Goal: Information Seeking & Learning: Learn about a topic

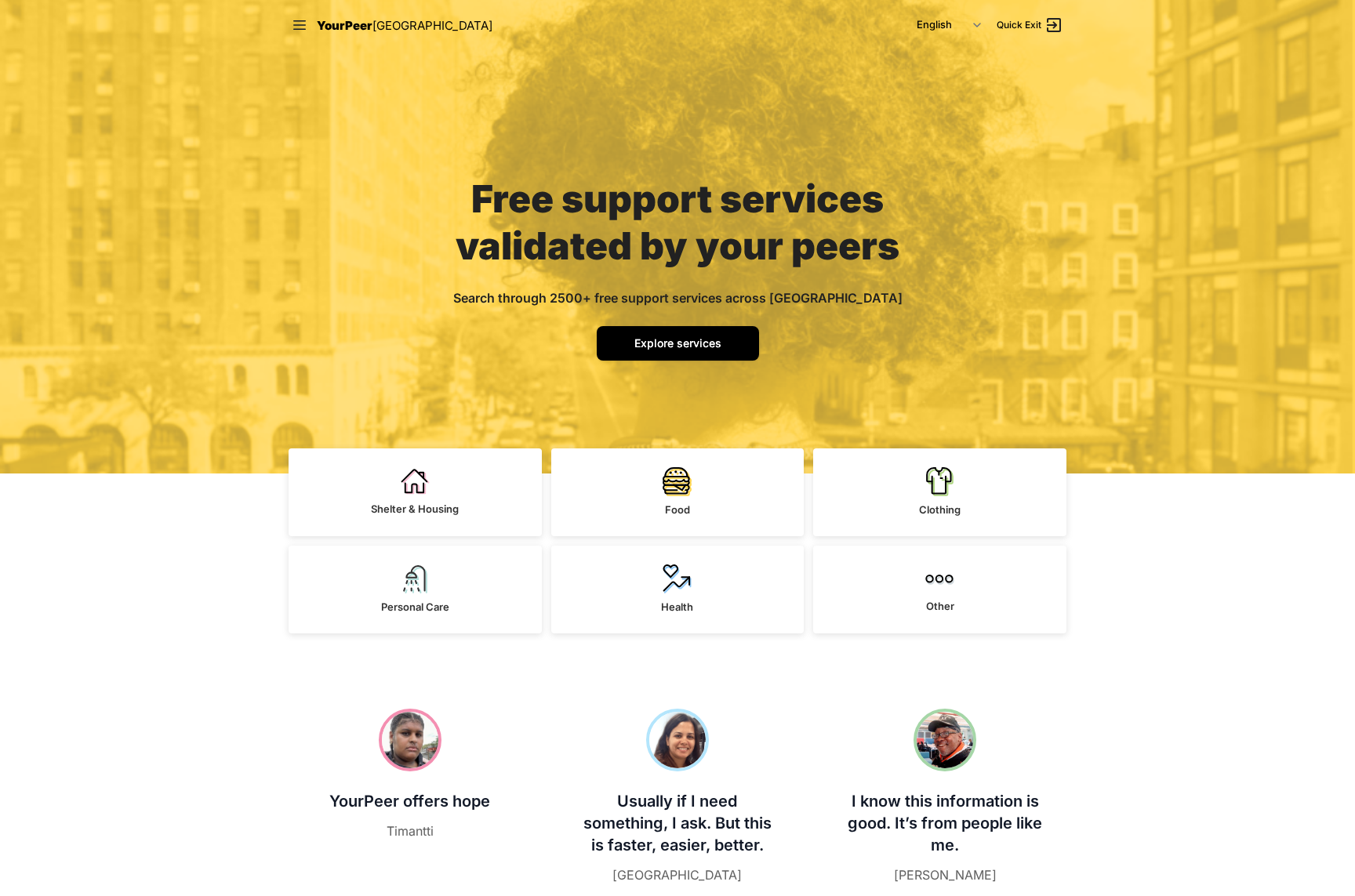
click at [676, 336] on span "Explore services" at bounding box center [678, 343] width 87 height 13
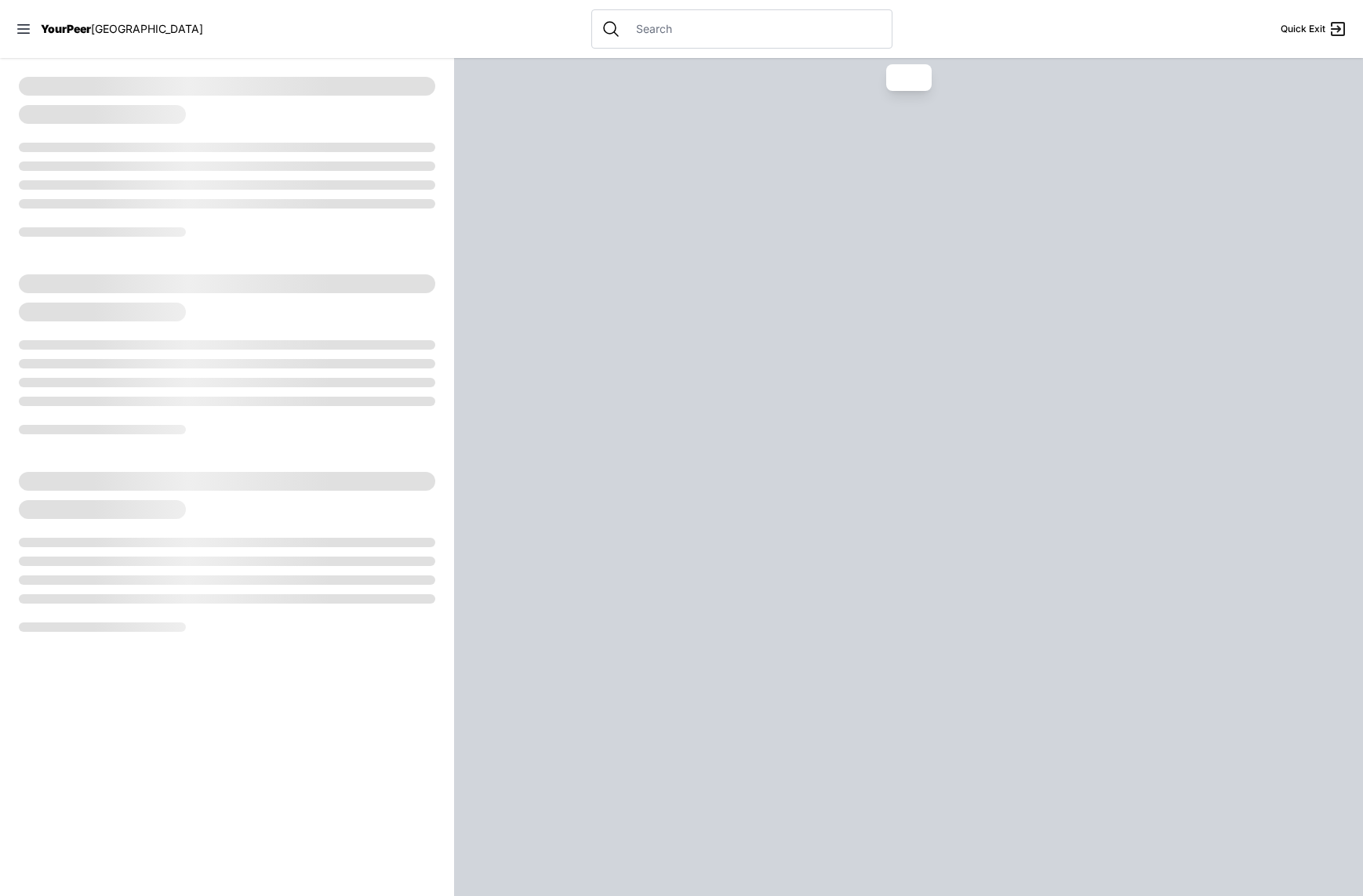
select select "recentlyUpdated"
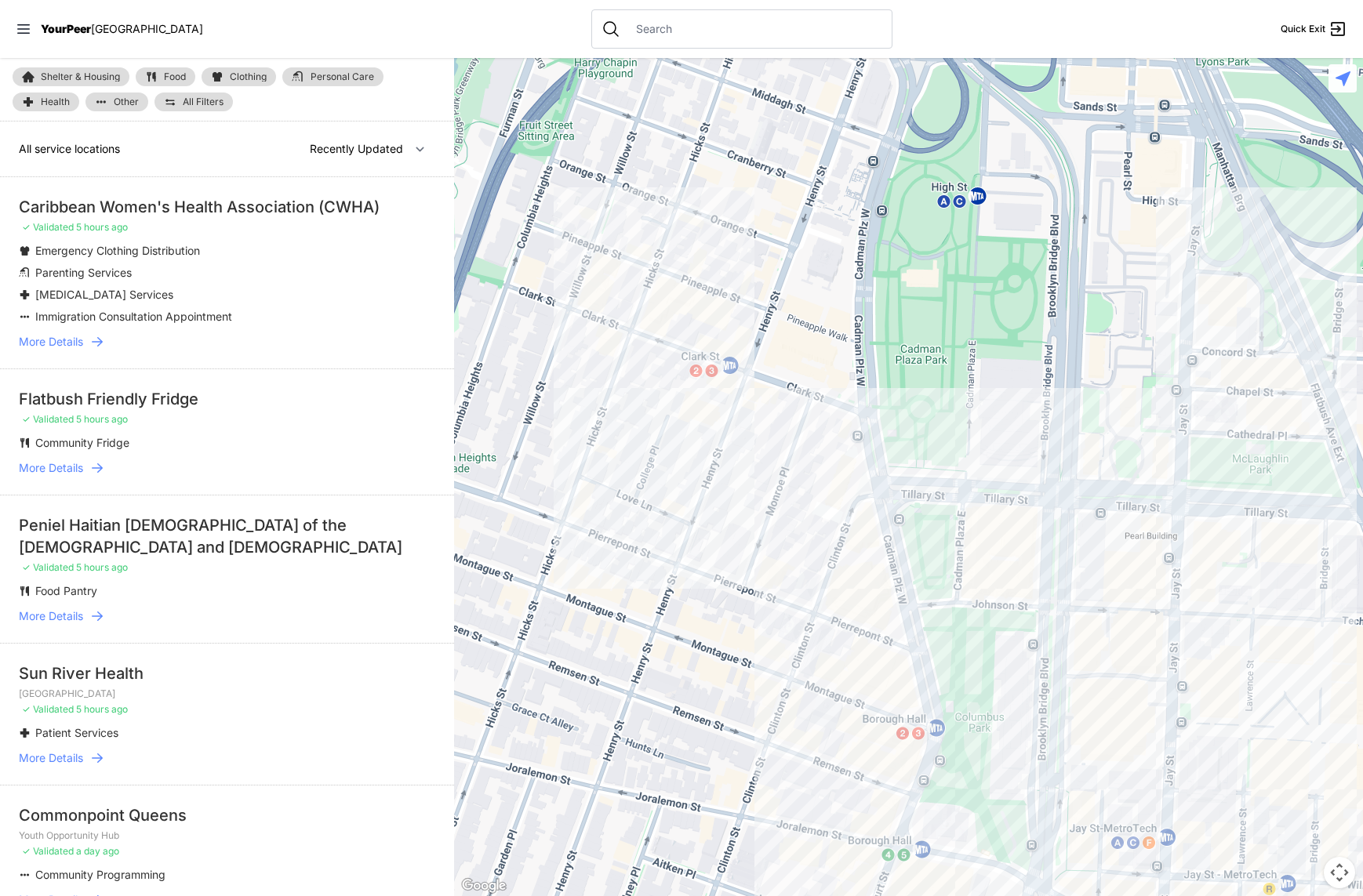
click at [54, 29] on span "YourPeer" at bounding box center [66, 29] width 50 height 13
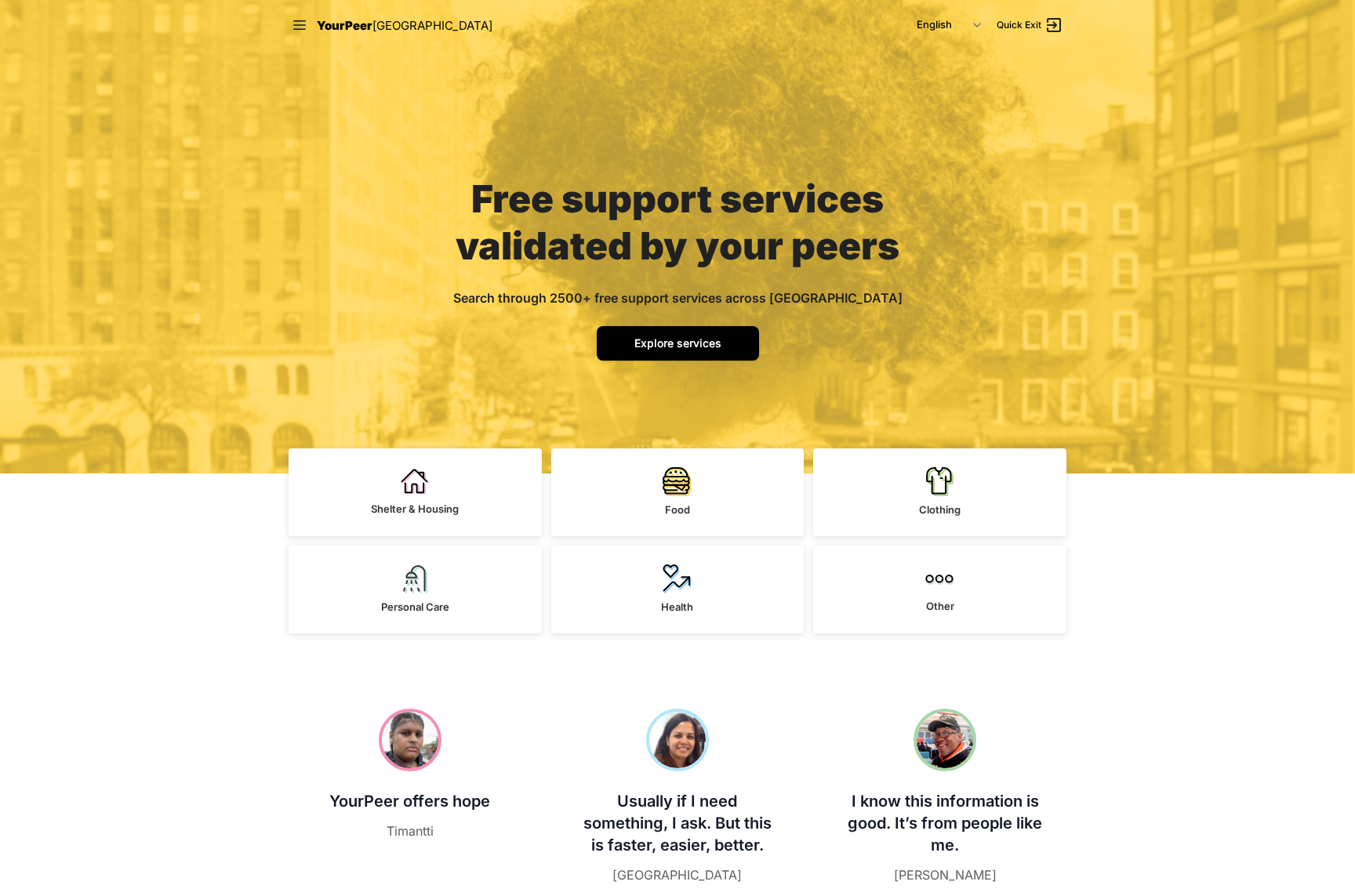
click at [678, 330] on link "Explore services" at bounding box center [678, 343] width 162 height 34
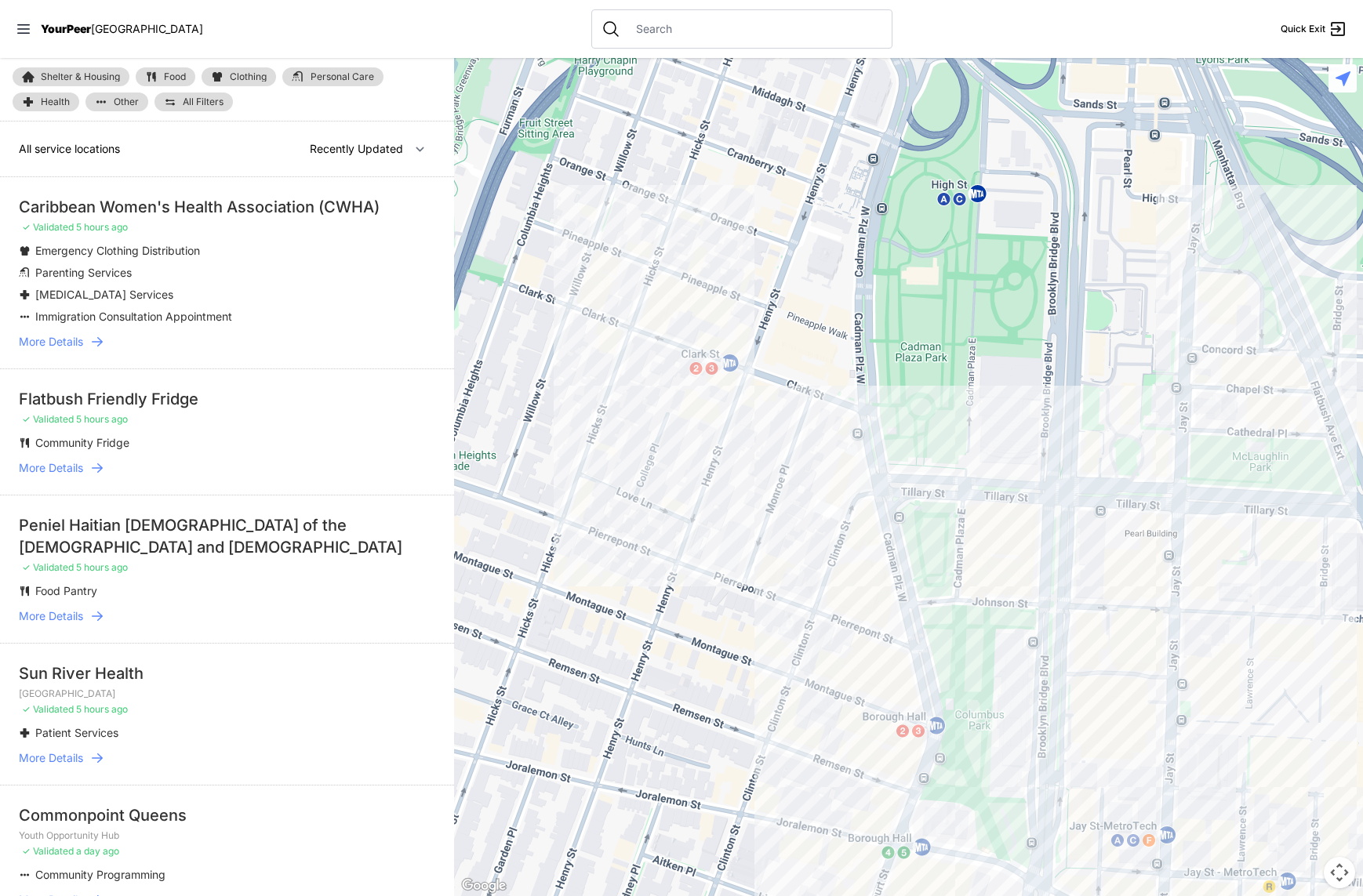
drag, startPoint x: 701, startPoint y: 607, endPoint x: 684, endPoint y: 421, distance: 186.8
click at [684, 421] on div at bounding box center [909, 477] width 909 height 838
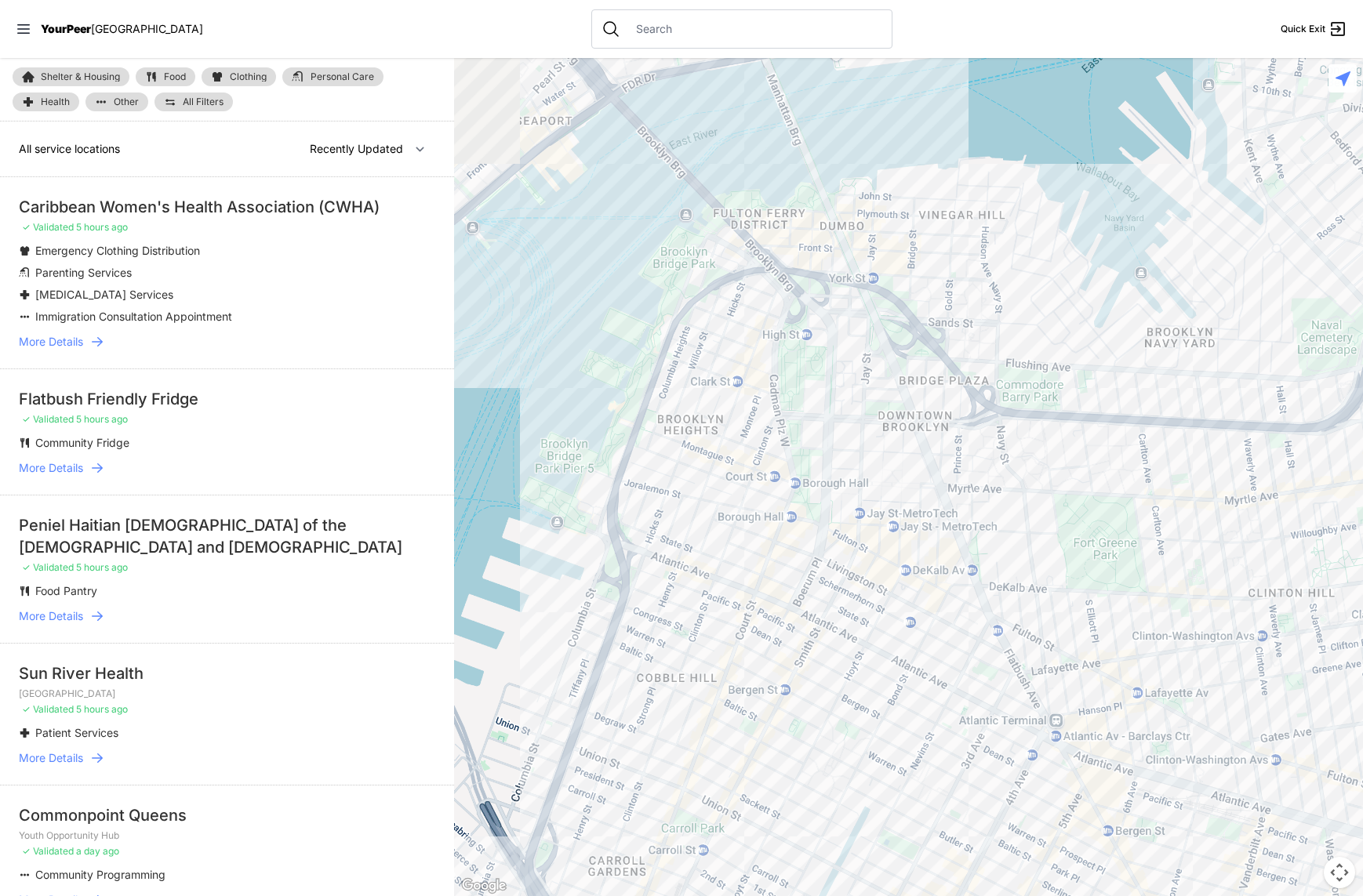
select select "nearby"
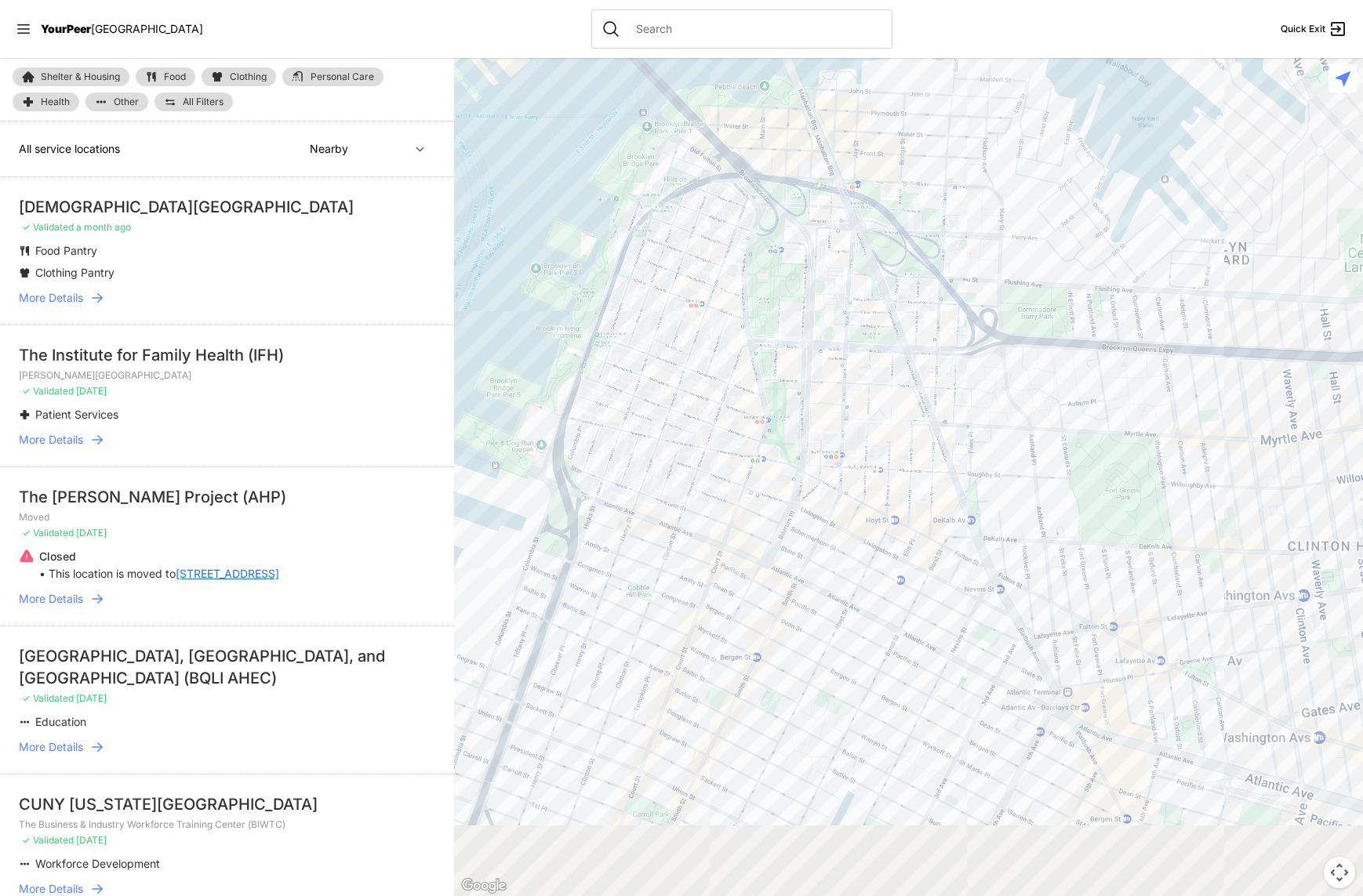
drag, startPoint x: 860, startPoint y: 629, endPoint x: 760, endPoint y: 440, distance: 213.8
click at [760, 440] on div at bounding box center [909, 477] width 909 height 838
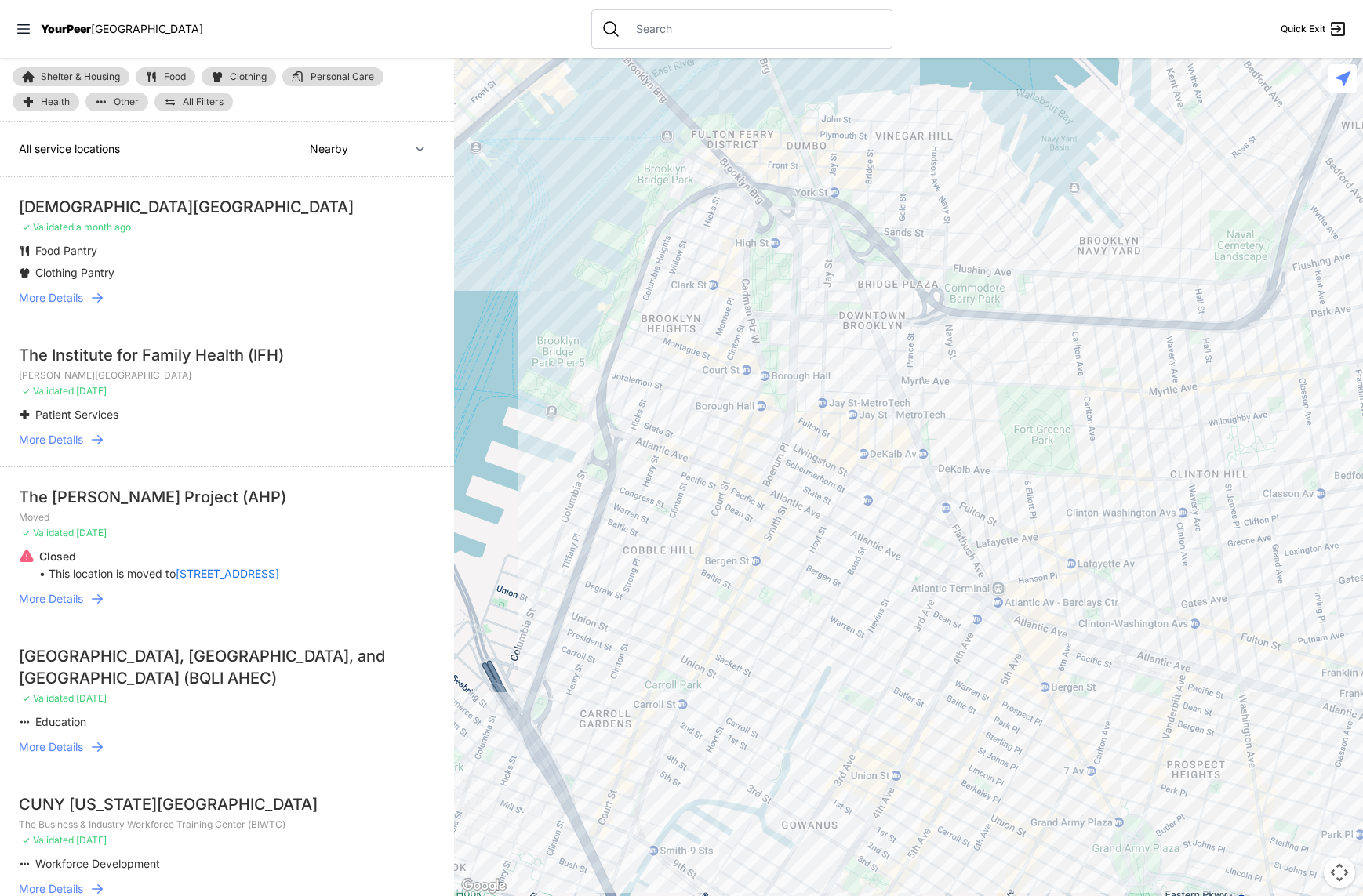
click at [703, 281] on div at bounding box center [909, 477] width 909 height 838
click at [704, 274] on div at bounding box center [909, 477] width 909 height 838
click at [56, 290] on span "More Details" at bounding box center [51, 297] width 65 height 15
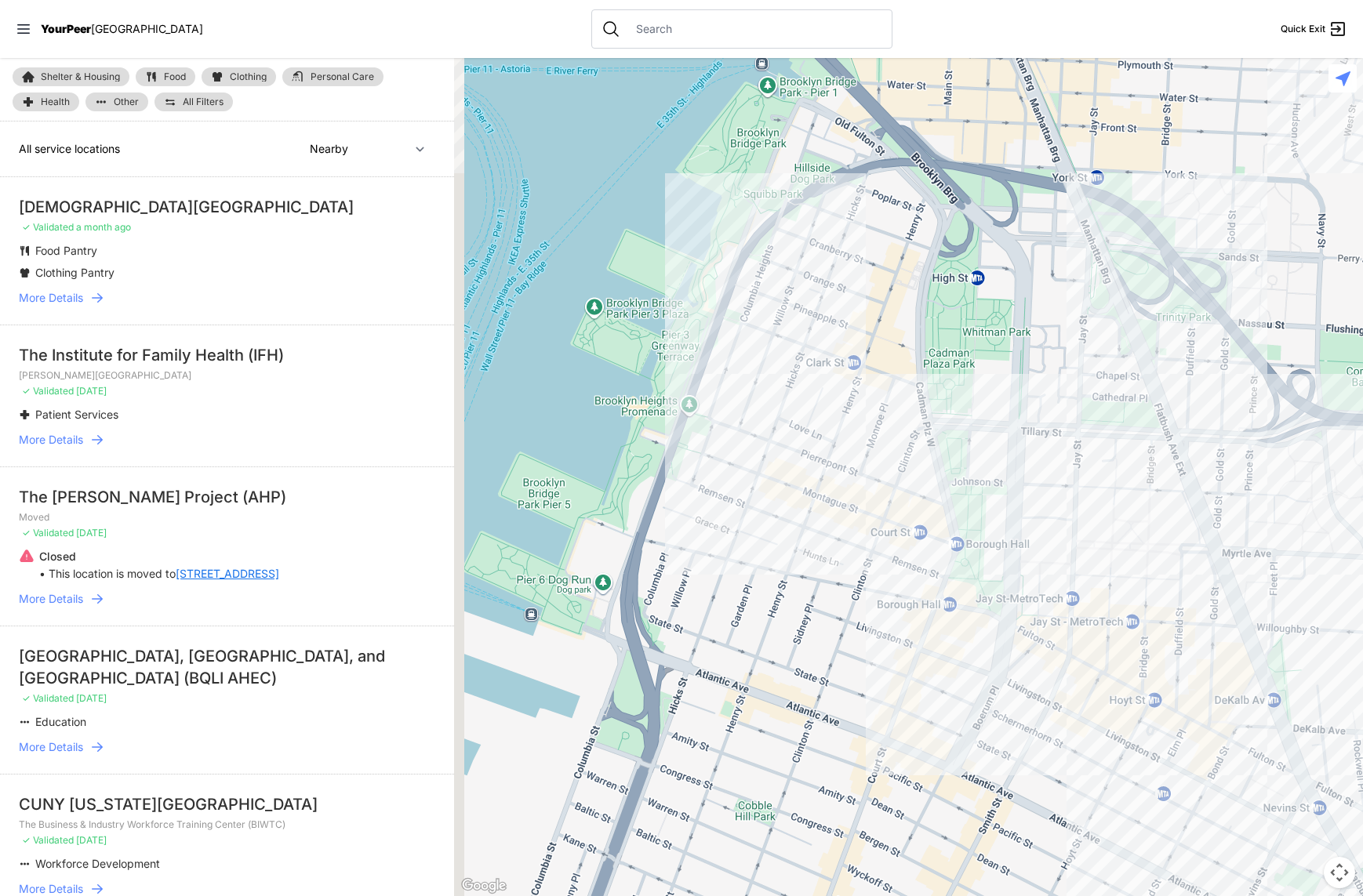
drag, startPoint x: 673, startPoint y: 262, endPoint x: 862, endPoint y: 345, distance: 206.4
click at [862, 345] on div at bounding box center [909, 477] width 909 height 838
click at [73, 297] on span "More Details" at bounding box center [51, 297] width 65 height 15
click at [97, 303] on icon at bounding box center [97, 297] width 15 height 15
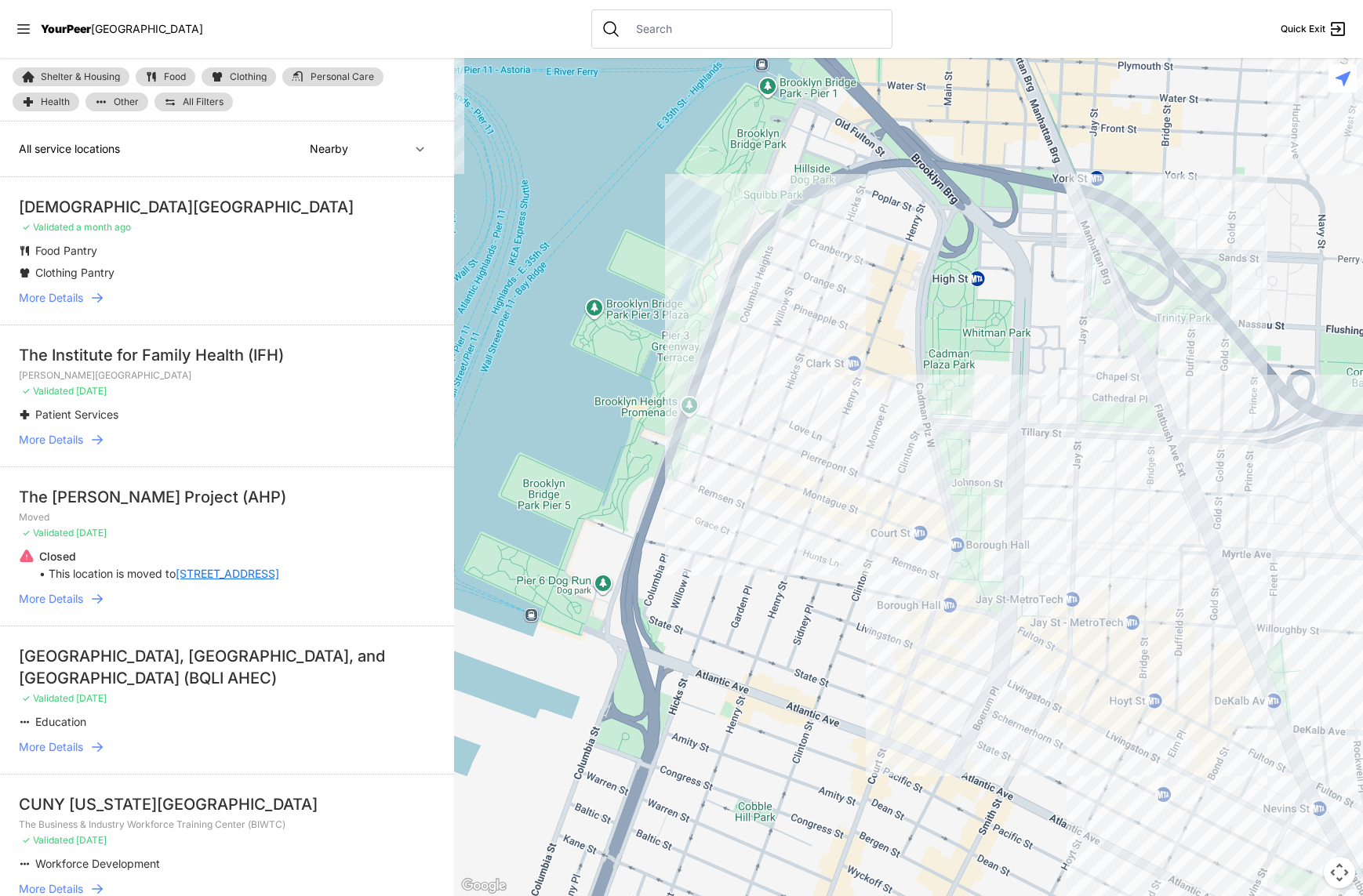
click at [158, 201] on div "[DEMOGRAPHIC_DATA][GEOGRAPHIC_DATA]" at bounding box center [227, 206] width 416 height 22
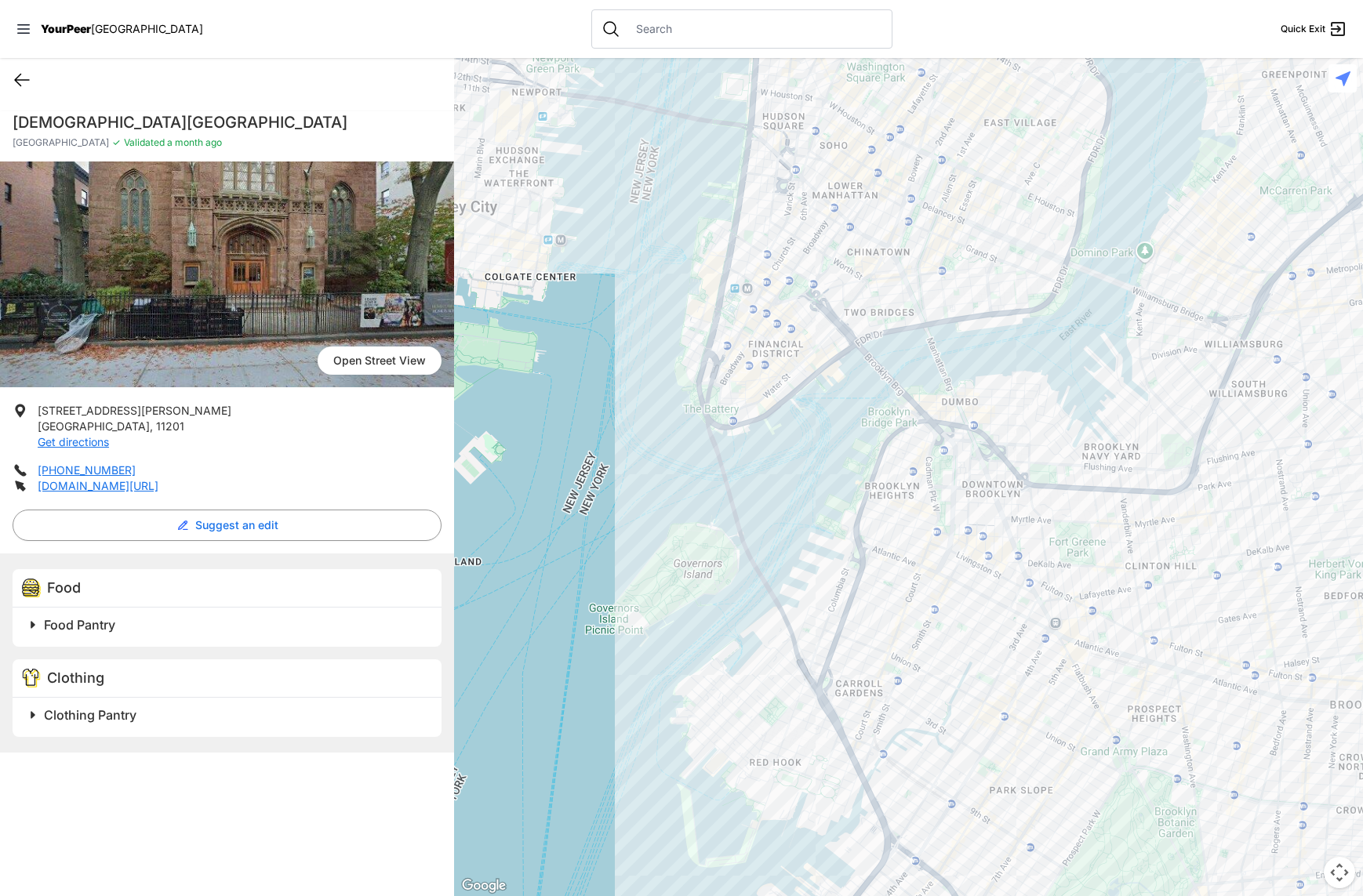
click at [22, 74] on icon at bounding box center [22, 80] width 19 height 19
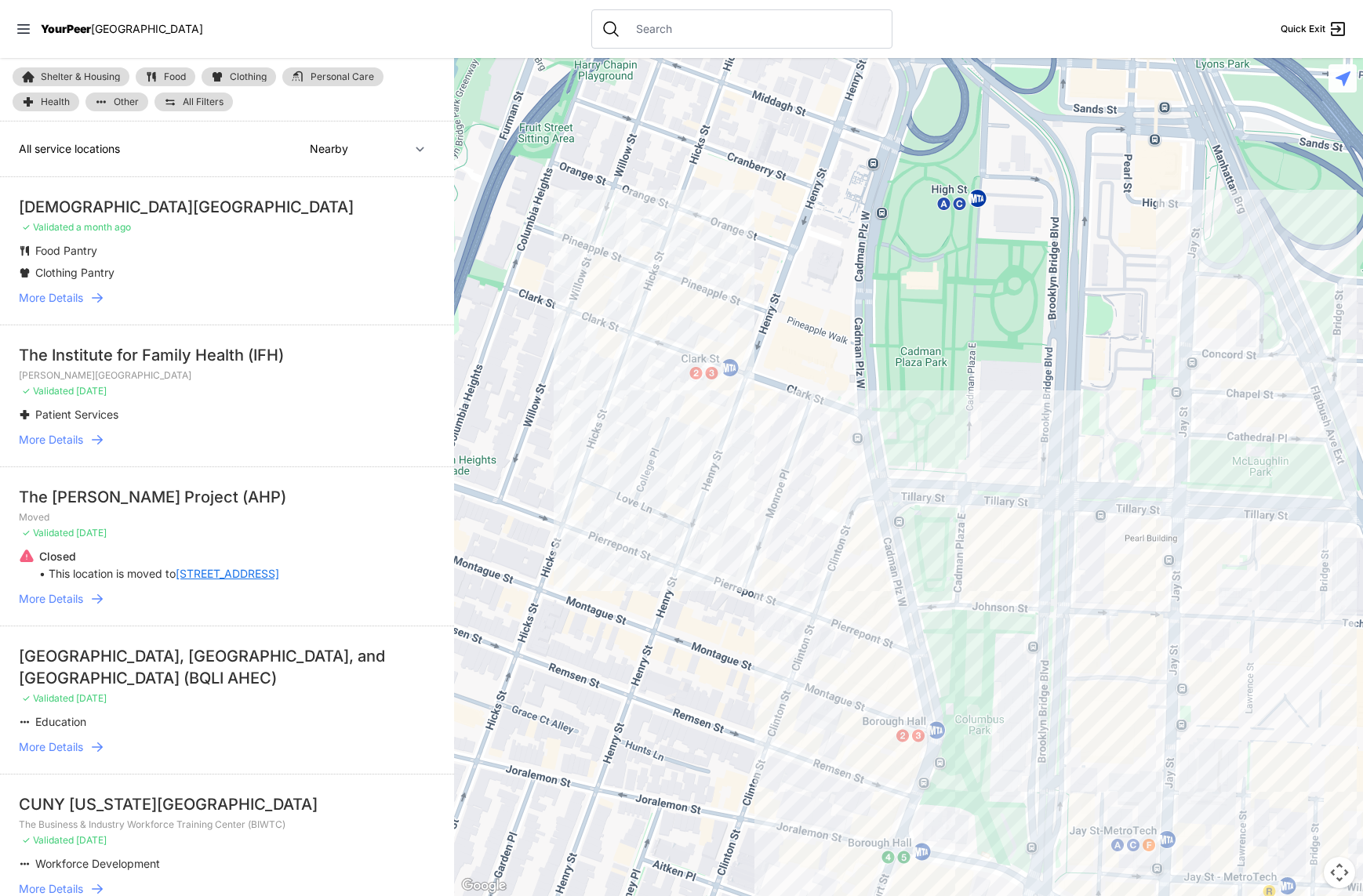
click at [64, 299] on span "More Details" at bounding box center [51, 297] width 65 height 15
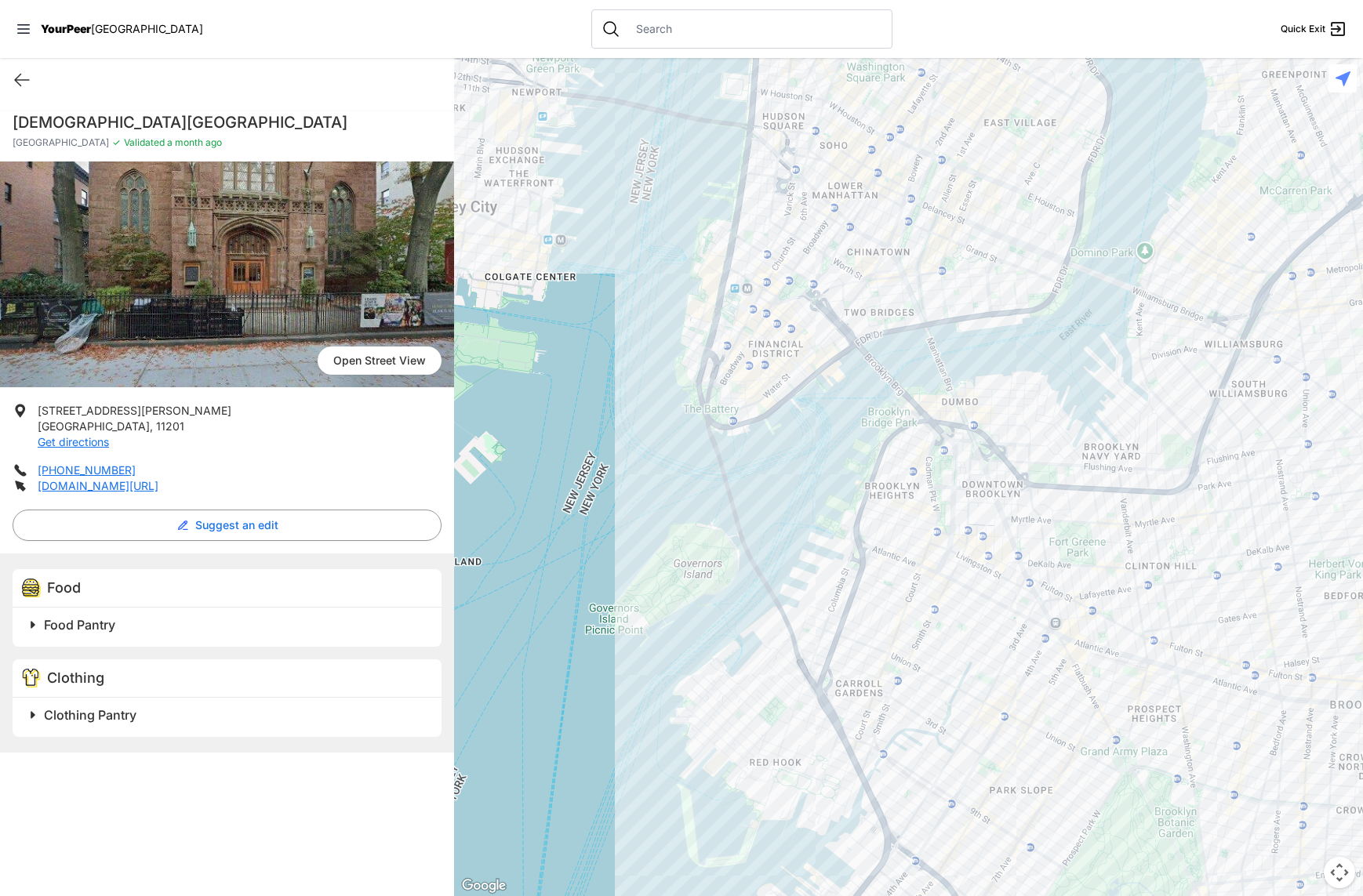
click at [53, 629] on span "Food Pantry" at bounding box center [79, 624] width 71 height 15
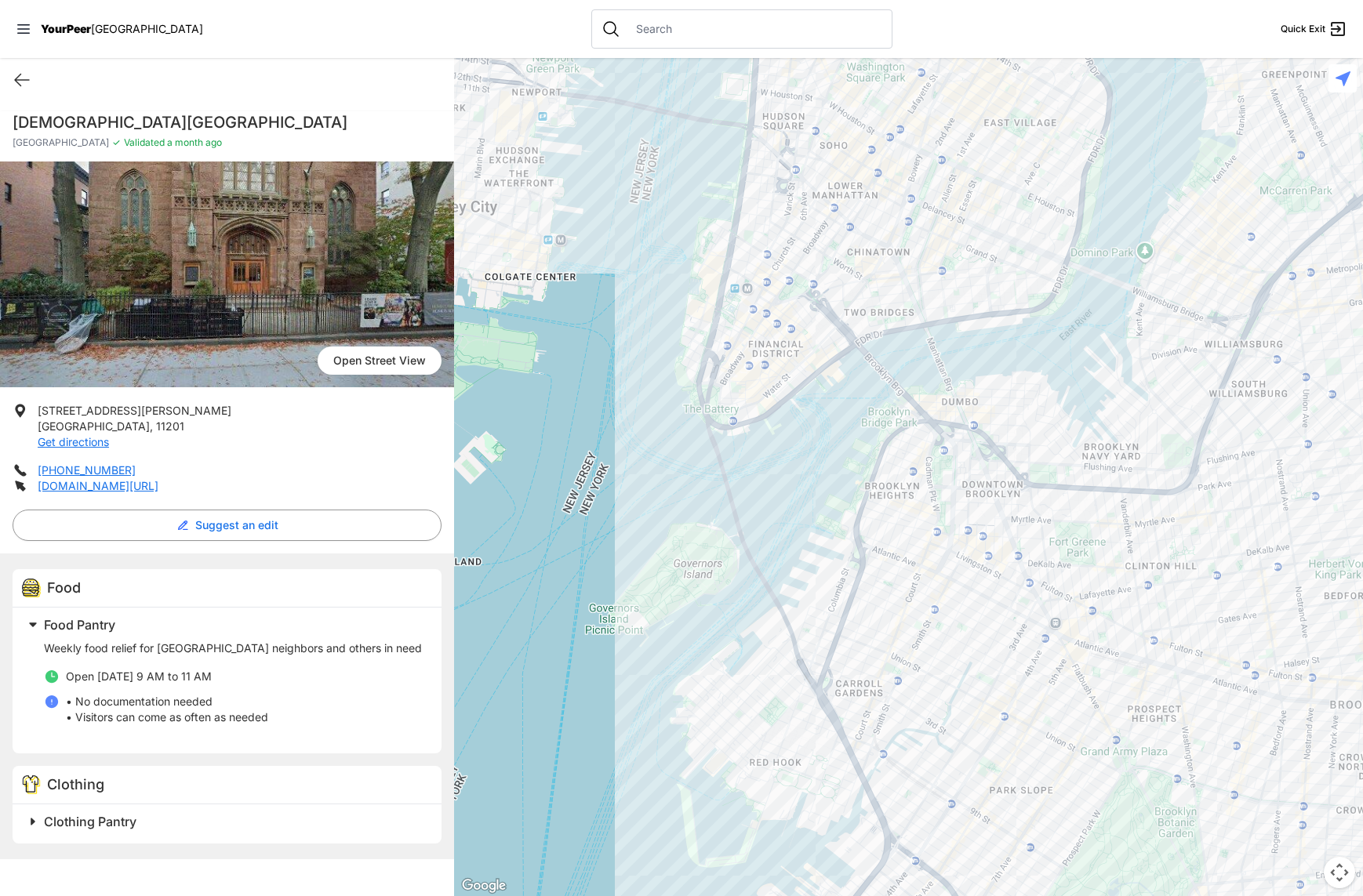
click at [54, 818] on span "Clothing Pantry" at bounding box center [89, 821] width 92 height 15
click at [836, 234] on div at bounding box center [909, 477] width 909 height 838
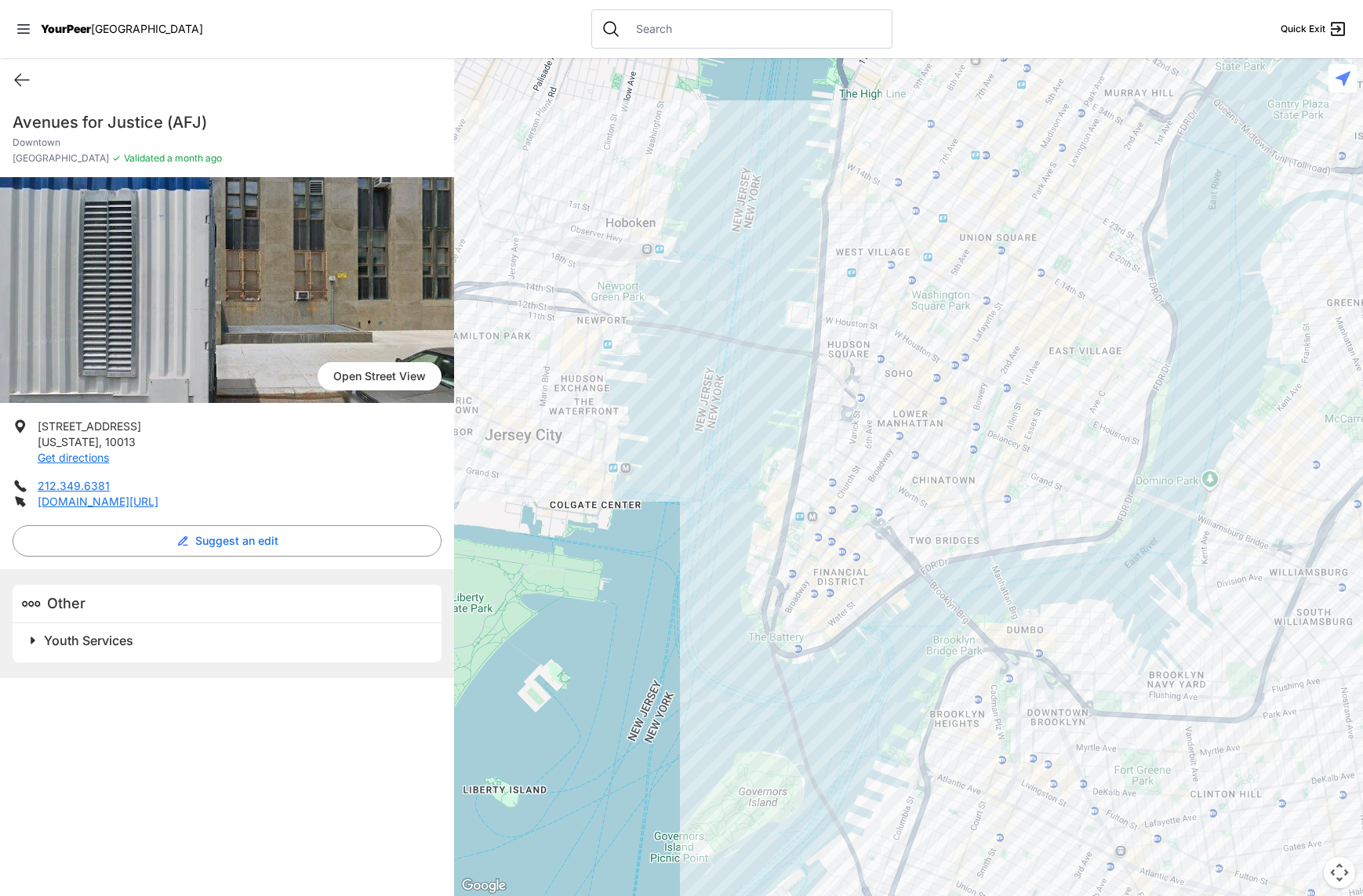
click at [906, 206] on div at bounding box center [909, 477] width 909 height 838
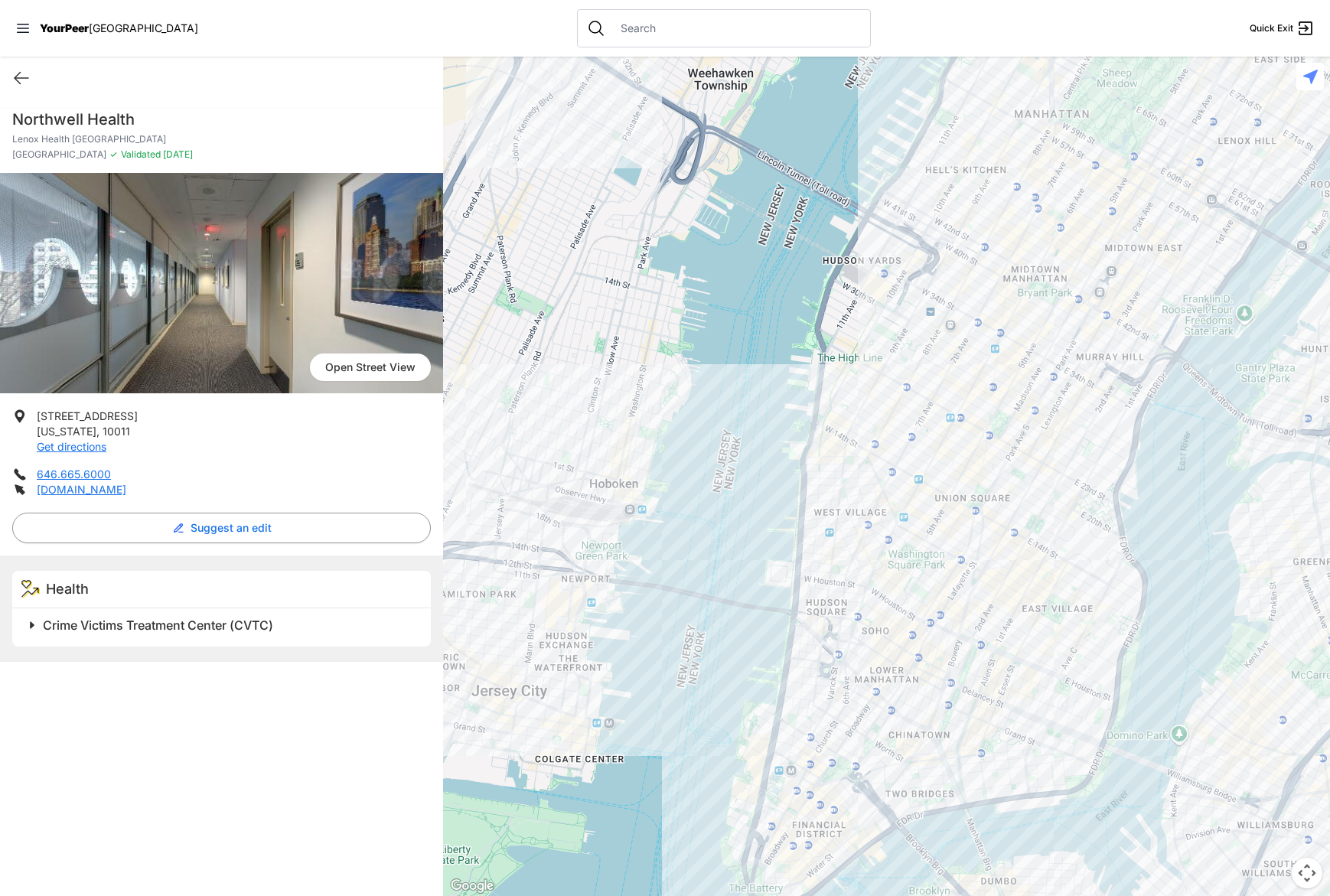
click at [980, 288] on div at bounding box center [887, 476] width 887 height 839
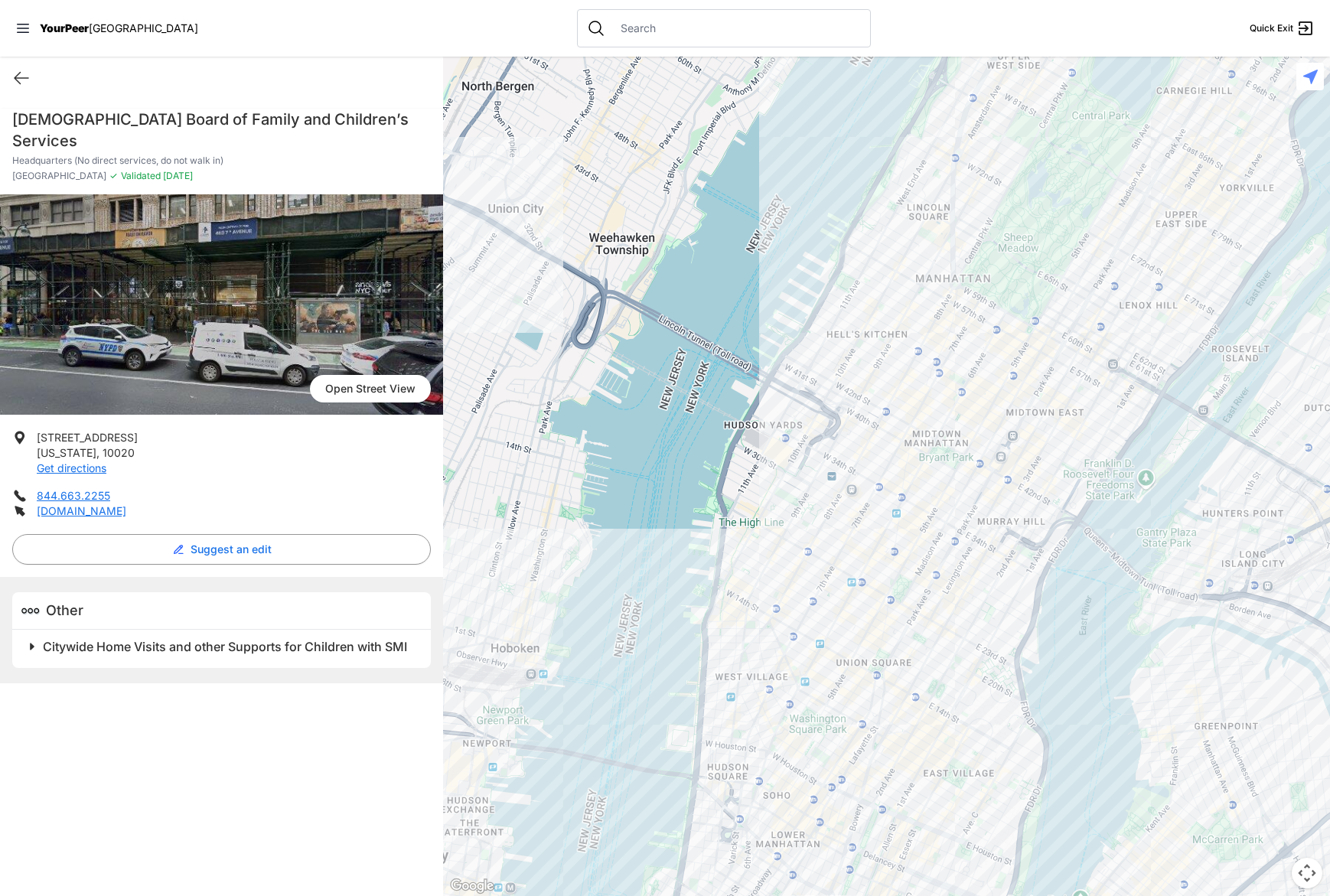
click at [36, 636] on span at bounding box center [224, 646] width 404 height 21
